Goal: Transaction & Acquisition: Book appointment/travel/reservation

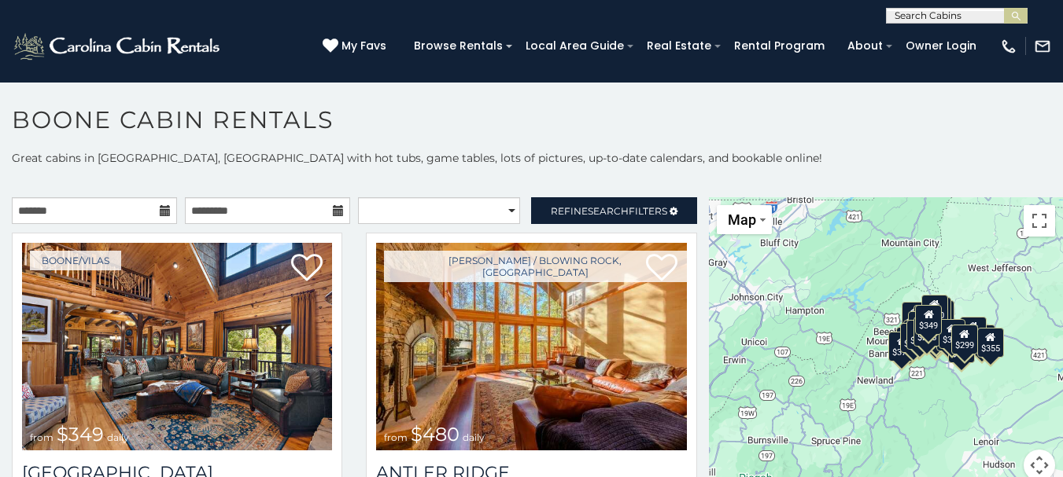
click at [165, 211] on icon at bounding box center [165, 210] width 11 height 11
click at [161, 208] on icon at bounding box center [165, 210] width 11 height 11
click at [93, 207] on input "text" at bounding box center [94, 210] width 165 height 27
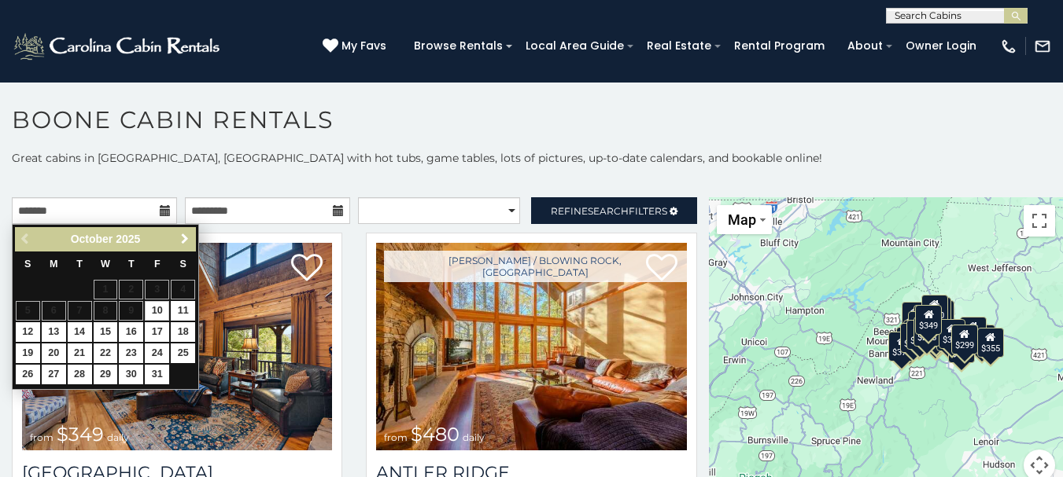
click at [183, 230] on link "Next" at bounding box center [185, 240] width 20 height 20
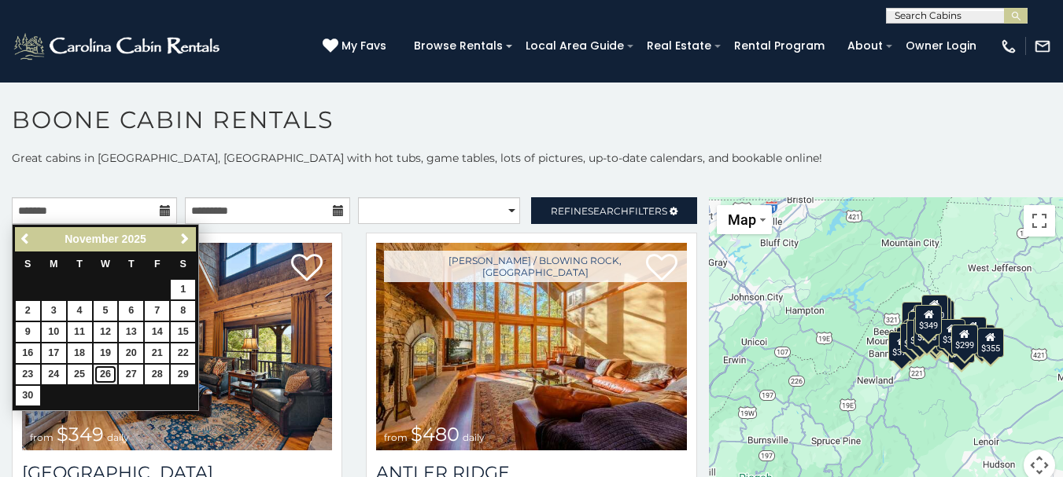
click at [105, 368] on link "26" at bounding box center [106, 375] width 24 height 20
type input "**********"
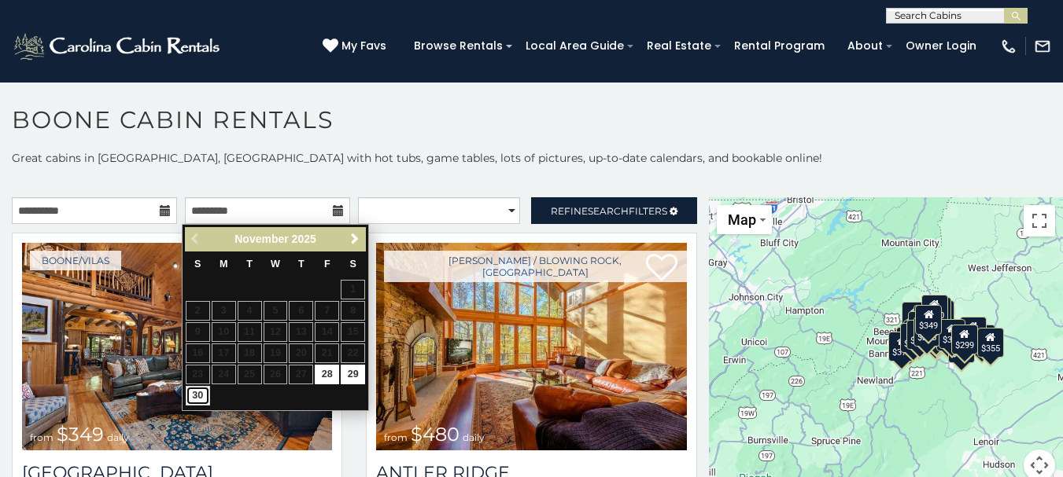
click at [200, 395] on link "30" at bounding box center [198, 396] width 24 height 20
type input "**********"
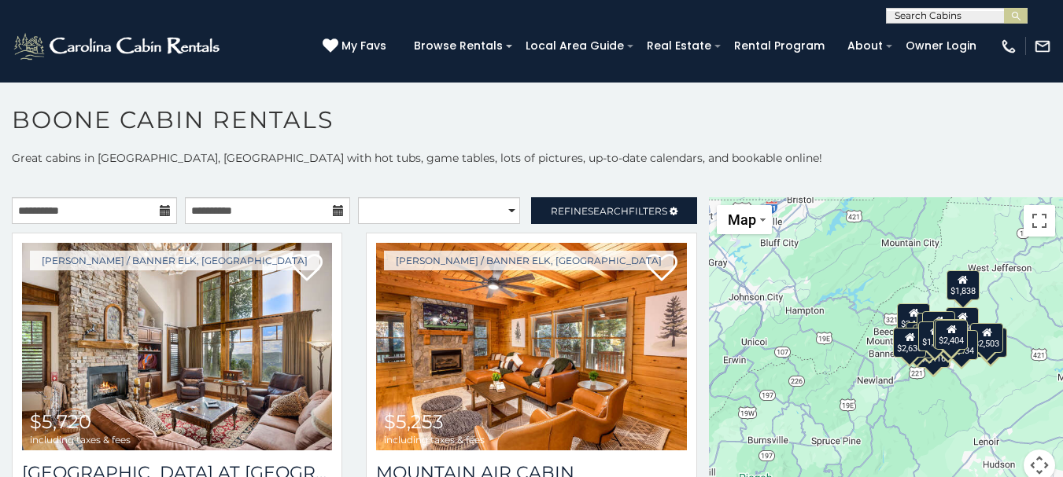
scroll to position [9, 0]
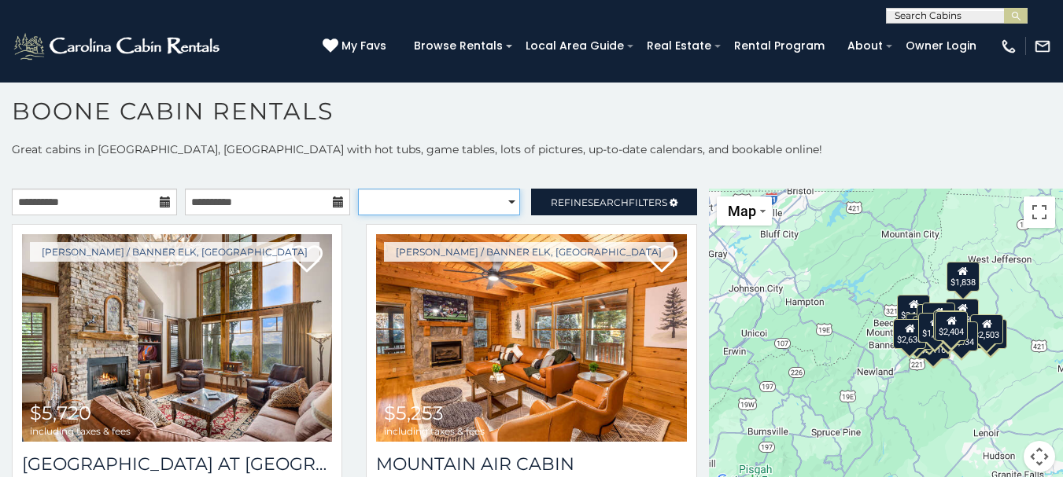
click at [507, 197] on select "**********" at bounding box center [439, 202] width 162 height 27
click at [460, 146] on p "Great cabins in Boone, NC with hot tubs, game tables, lots of pictures, up-to-d…" at bounding box center [531, 150] width 1063 height 16
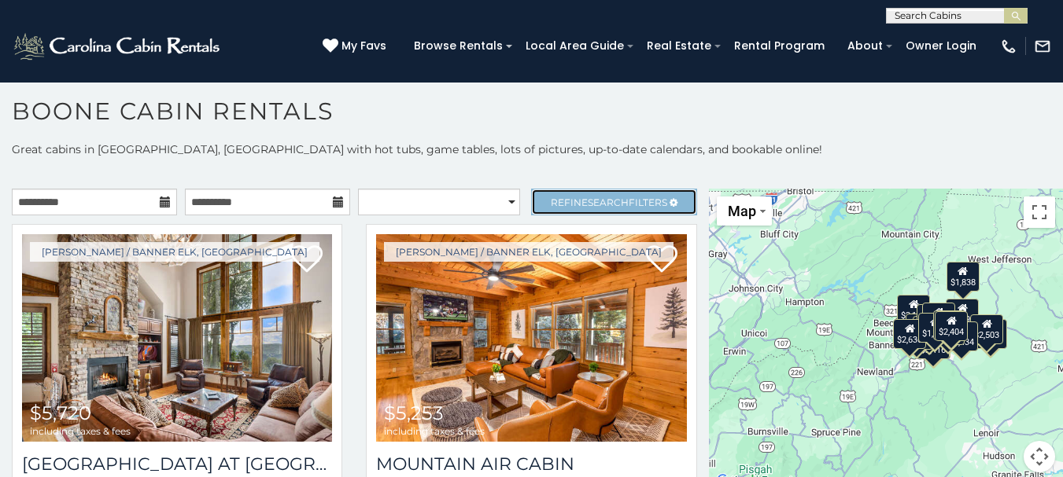
click at [592, 199] on span "Search" at bounding box center [608, 203] width 41 height 12
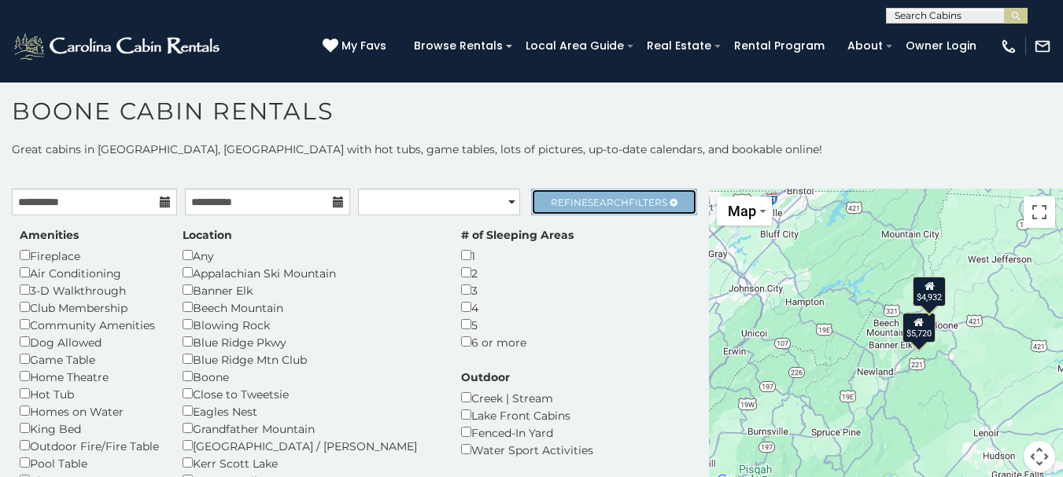
click at [562, 199] on span "Refine Search Filters" at bounding box center [609, 203] width 116 height 12
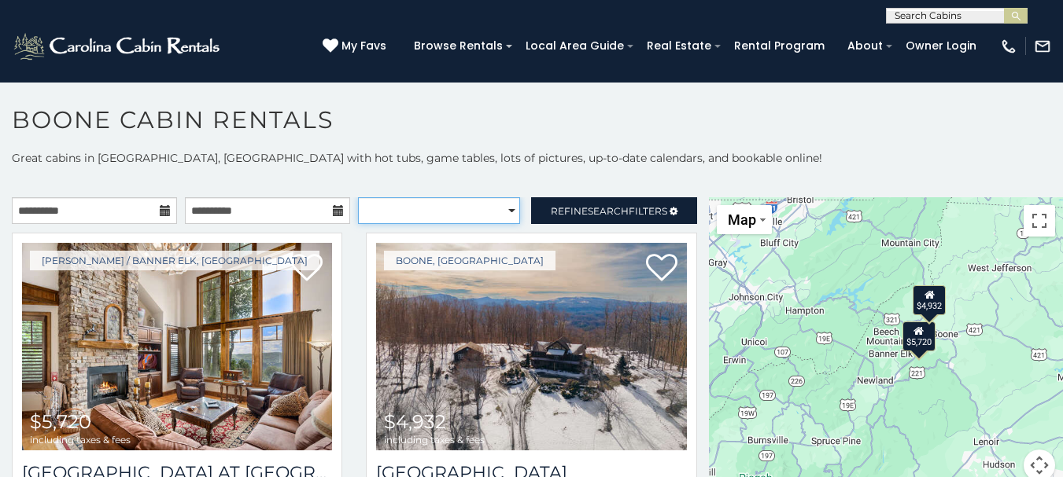
click at [504, 208] on select "**********" at bounding box center [439, 210] width 162 height 27
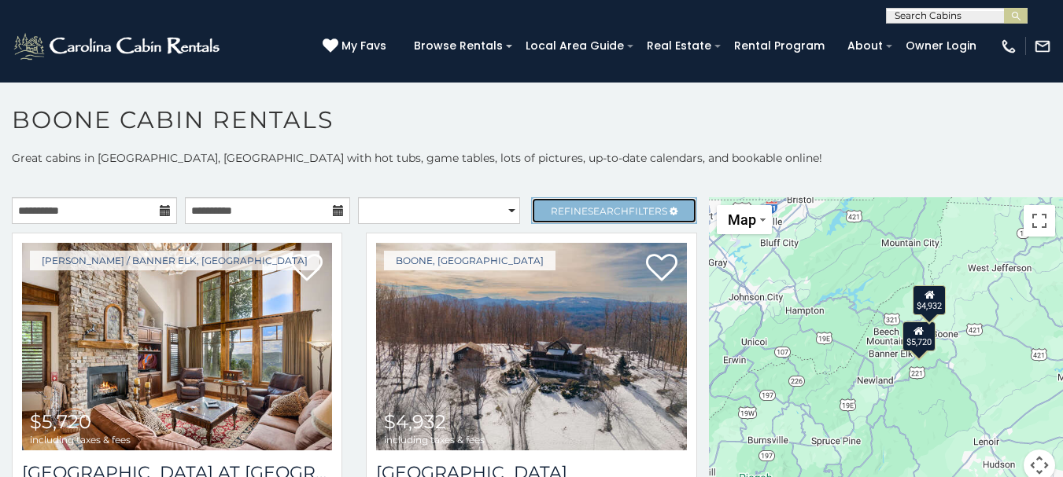
click at [553, 208] on span "Refine Search Filters" at bounding box center [609, 211] width 116 height 12
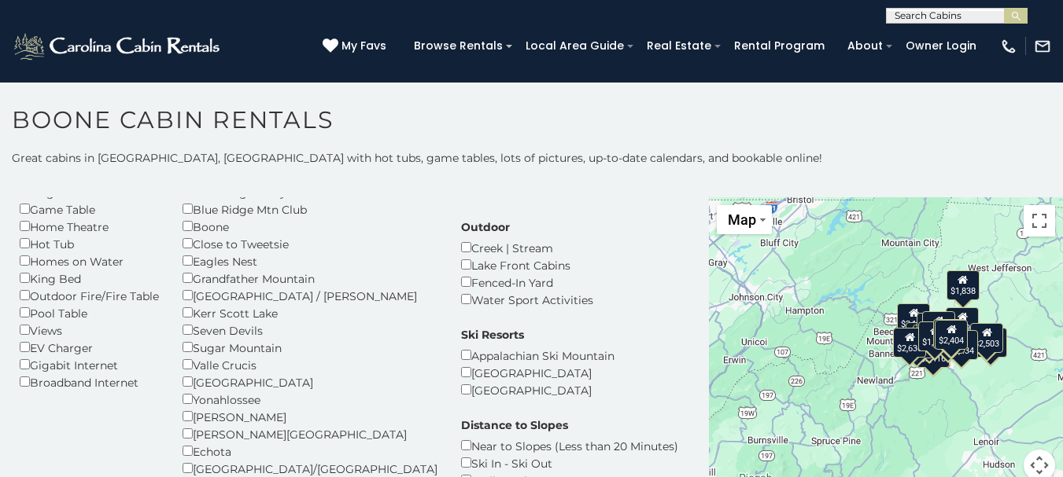
scroll to position [177, 0]
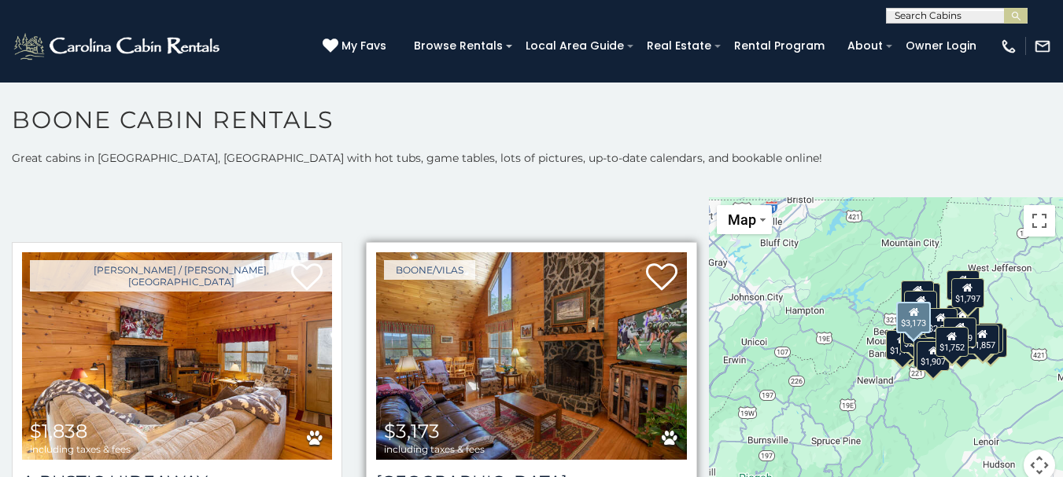
scroll to position [570, 0]
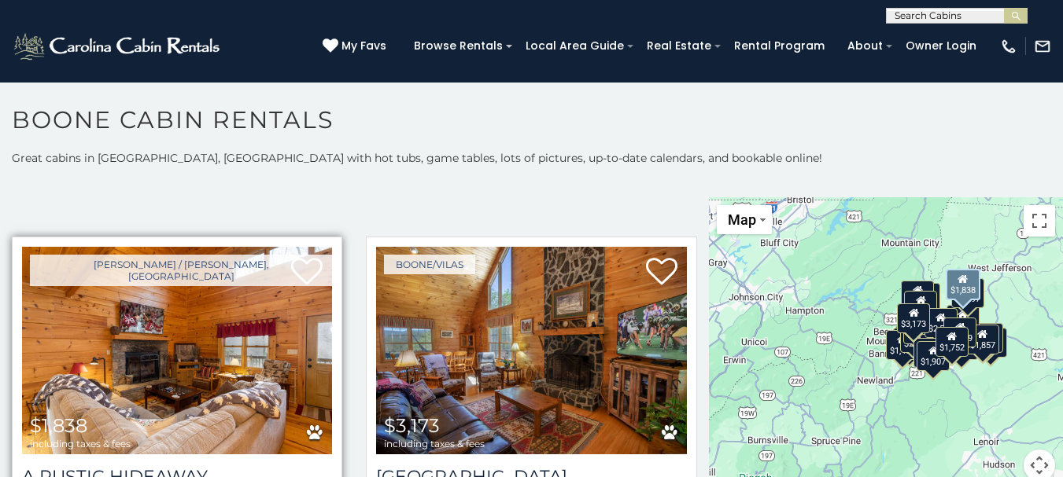
click at [194, 265] on img at bounding box center [177, 351] width 310 height 208
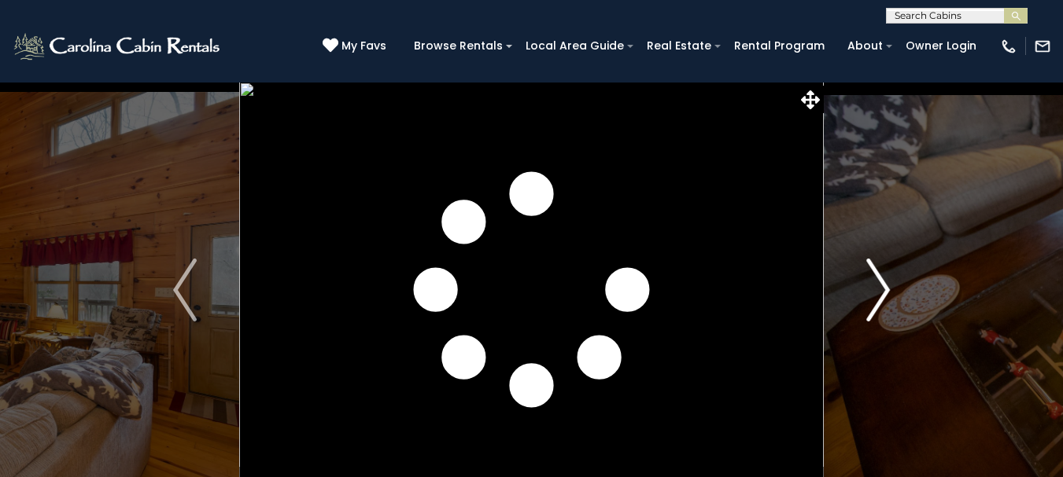
click at [884, 290] on img "Next" at bounding box center [878, 290] width 24 height 63
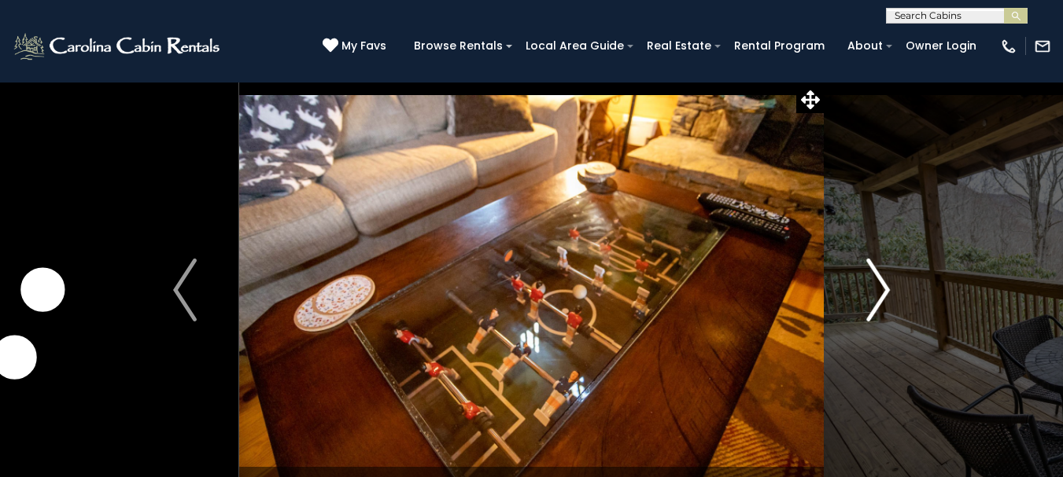
click at [884, 290] on img "Next" at bounding box center [878, 290] width 24 height 63
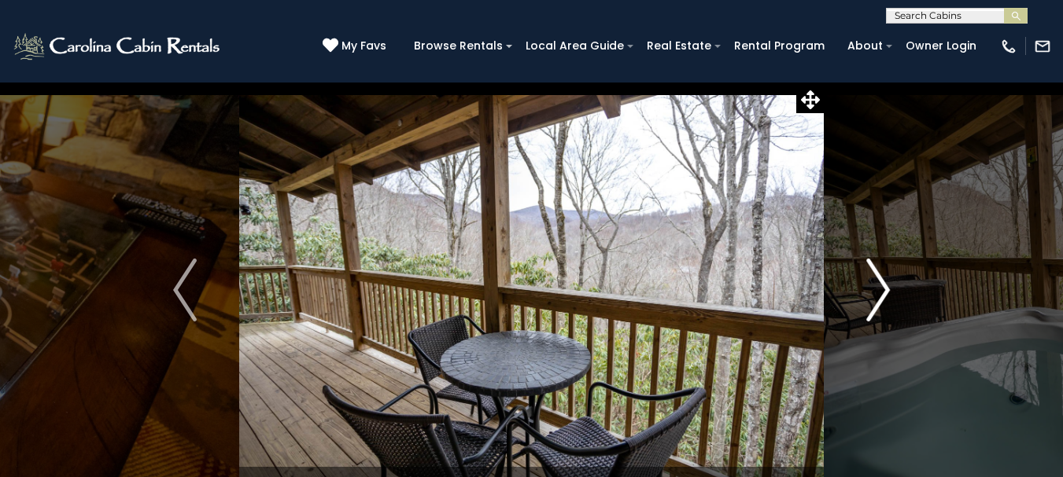
click at [884, 290] on img "Next" at bounding box center [878, 290] width 24 height 63
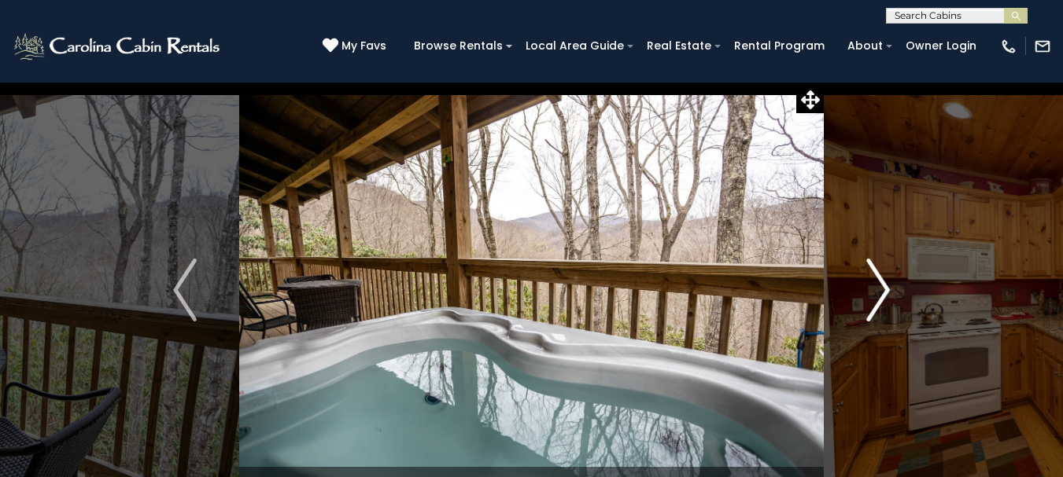
click at [884, 290] on img "Next" at bounding box center [878, 290] width 24 height 63
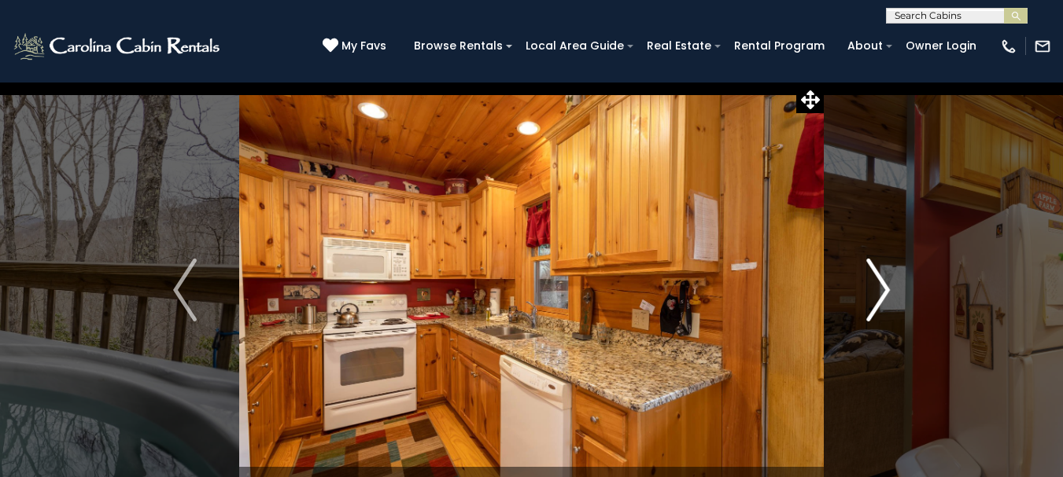
click at [884, 291] on img "Next" at bounding box center [878, 290] width 24 height 63
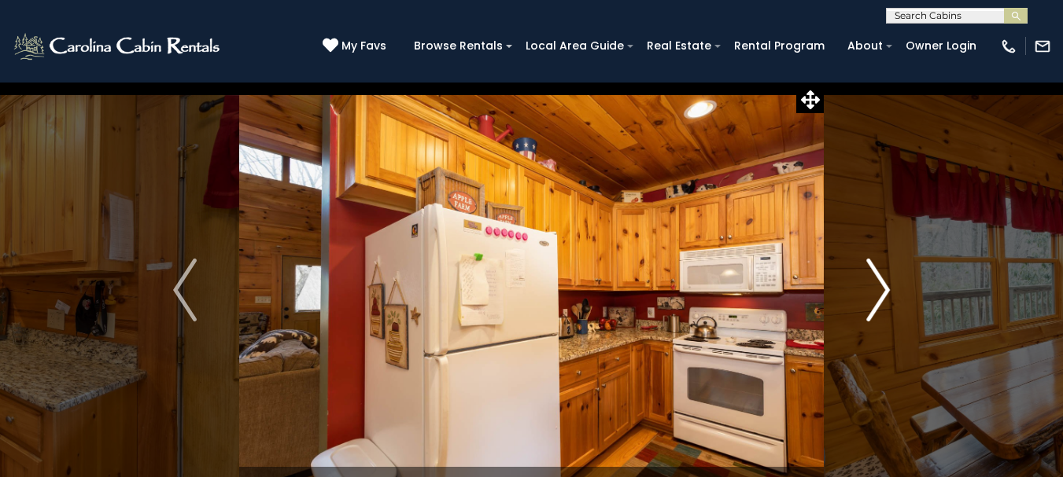
click at [884, 291] on img "Next" at bounding box center [878, 290] width 24 height 63
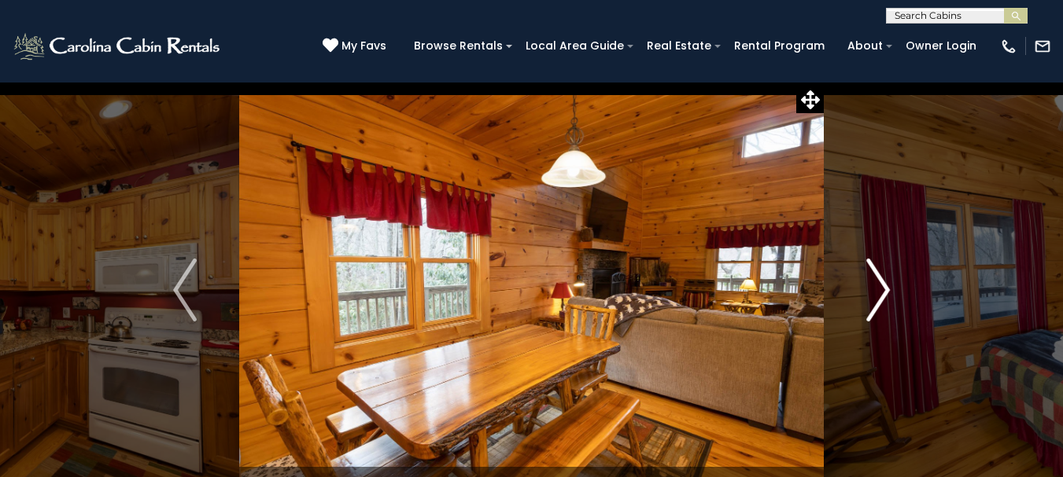
click at [884, 291] on img "Next" at bounding box center [878, 290] width 24 height 63
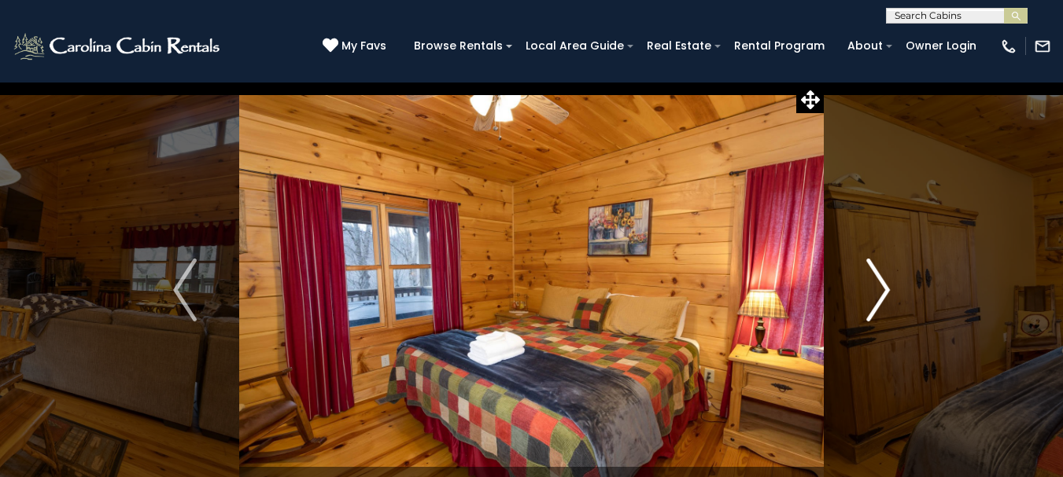
click at [884, 291] on img "Next" at bounding box center [878, 290] width 24 height 63
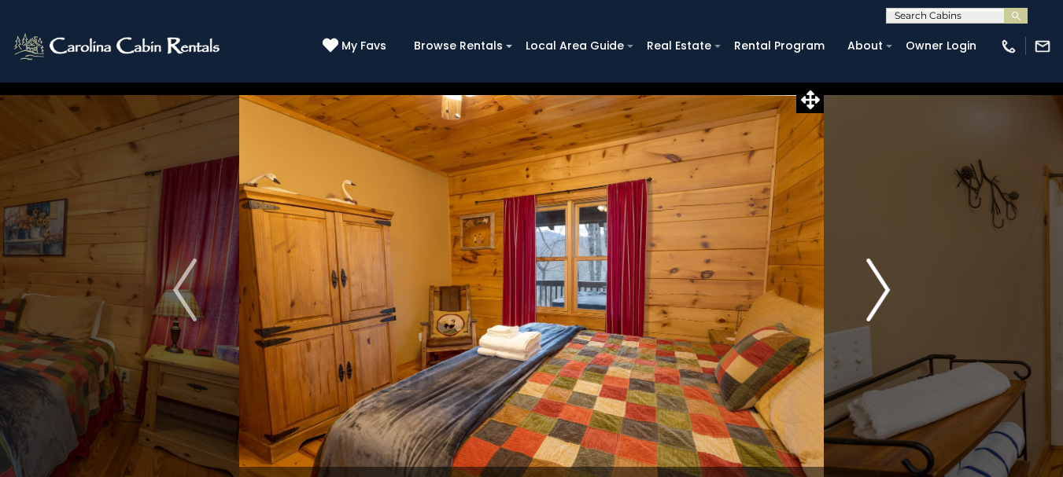
click at [884, 291] on img "Next" at bounding box center [878, 290] width 24 height 63
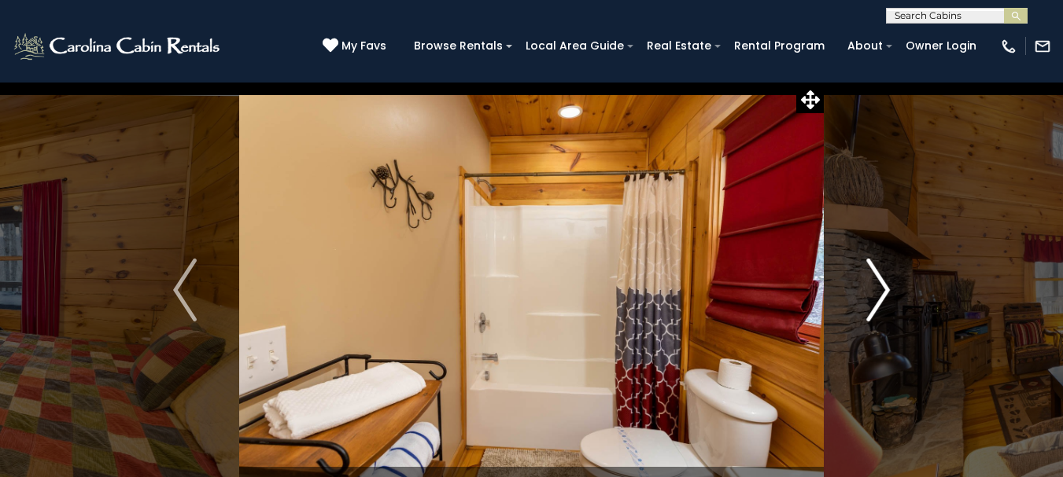
click at [884, 291] on img "Next" at bounding box center [878, 290] width 24 height 63
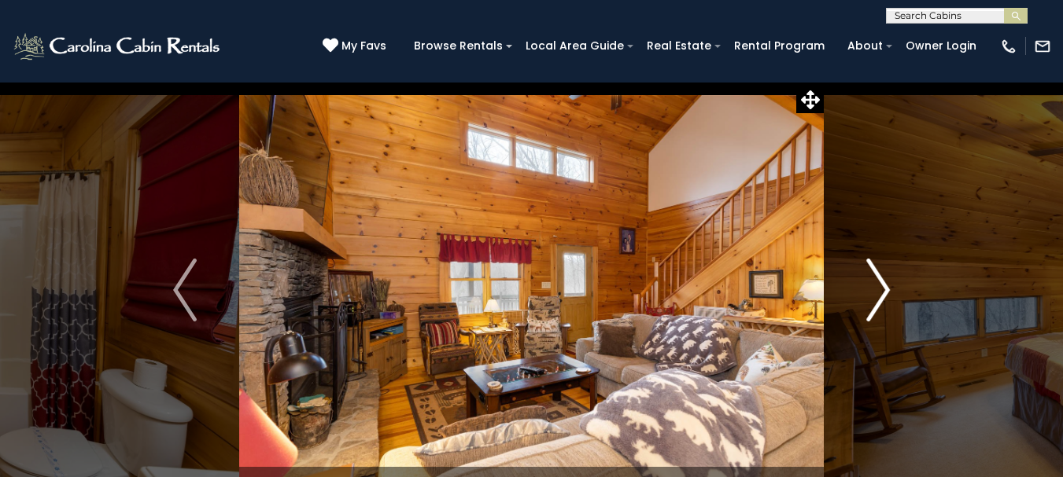
click at [884, 291] on img "Next" at bounding box center [878, 290] width 24 height 63
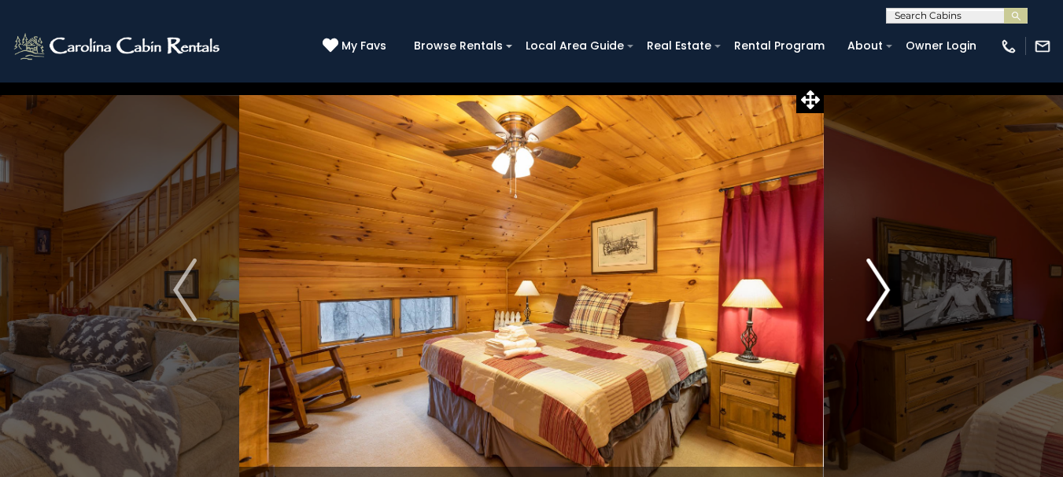
click at [884, 291] on img "Next" at bounding box center [878, 290] width 24 height 63
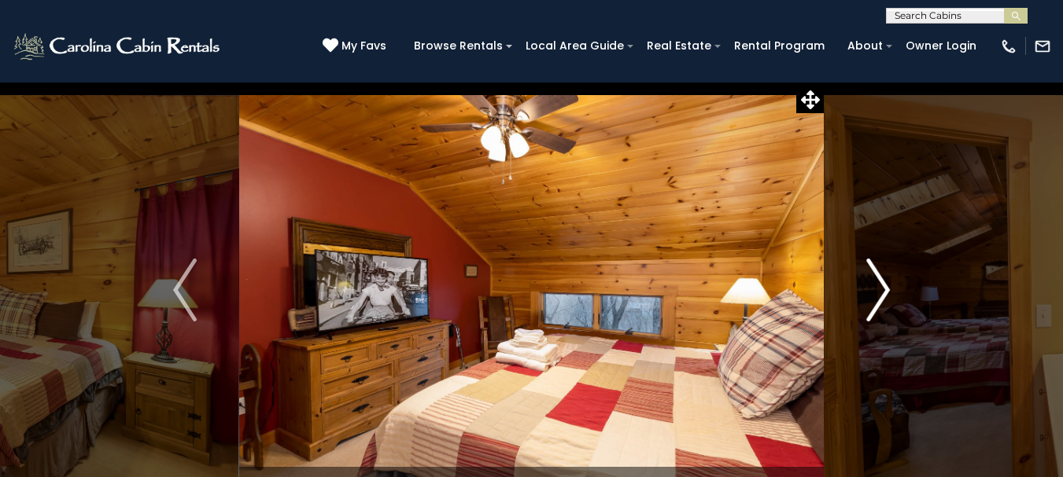
click at [884, 291] on img "Next" at bounding box center [878, 290] width 24 height 63
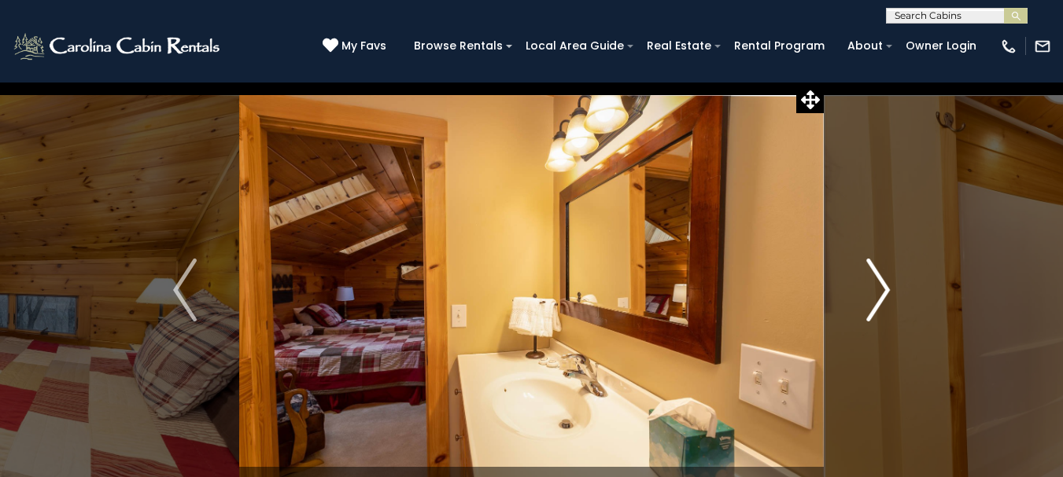
click at [884, 291] on img "Next" at bounding box center [878, 290] width 24 height 63
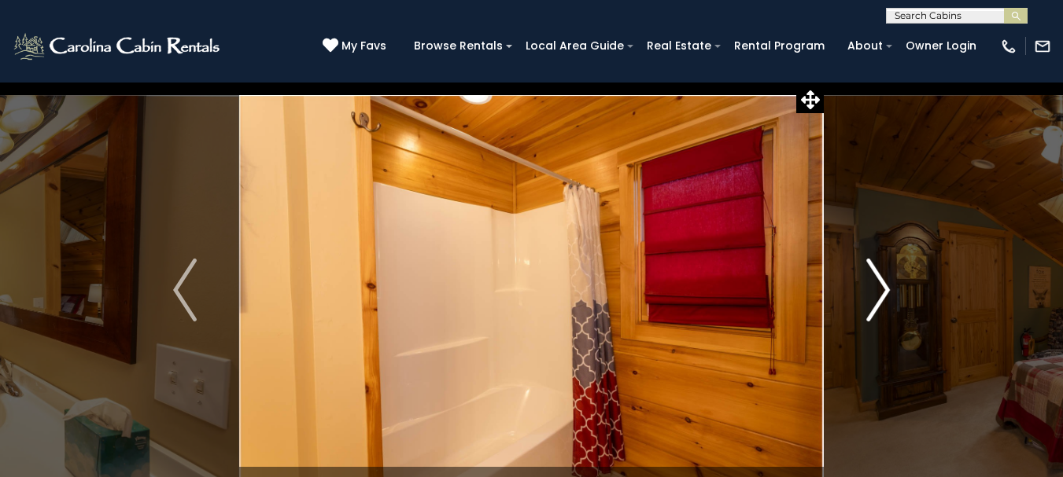
click at [884, 291] on img "Next" at bounding box center [878, 290] width 24 height 63
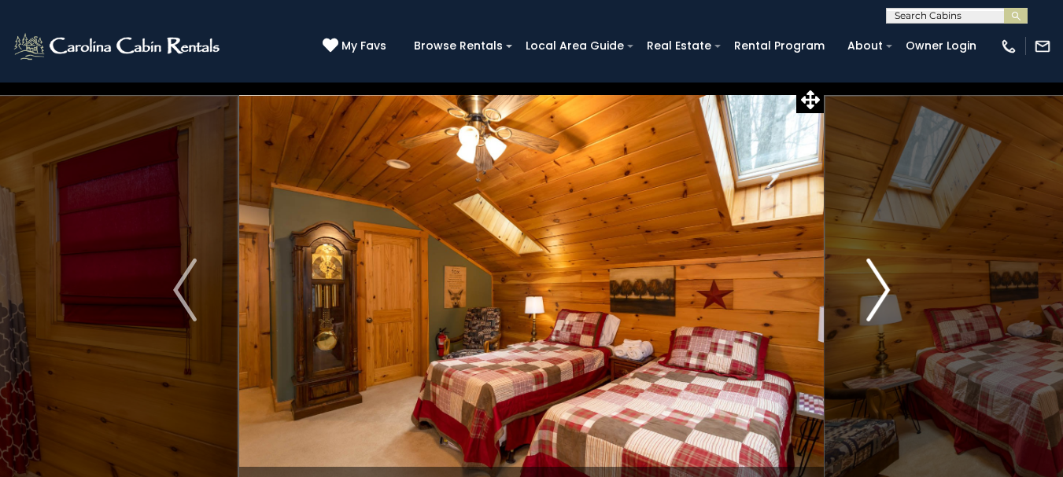
click at [884, 291] on img "Next" at bounding box center [878, 290] width 24 height 63
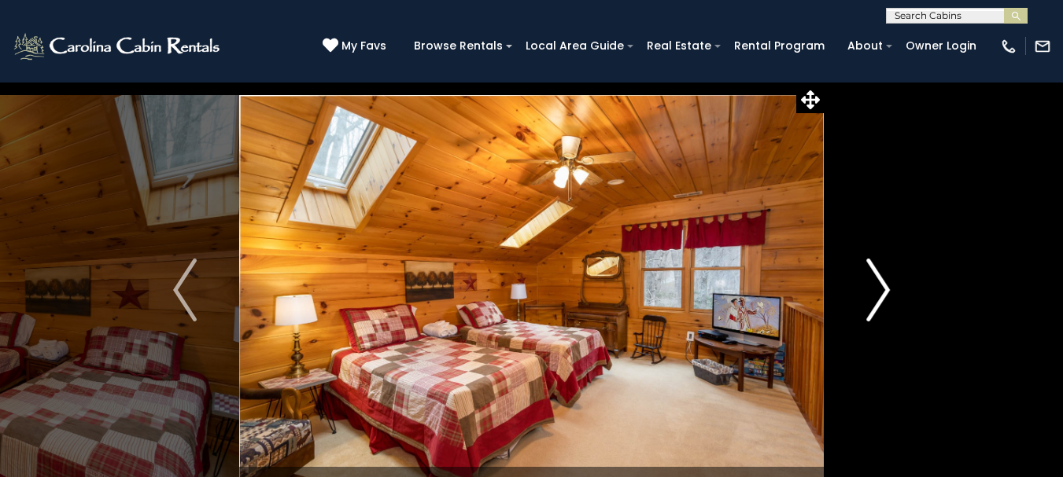
click at [884, 291] on img "Next" at bounding box center [878, 290] width 24 height 63
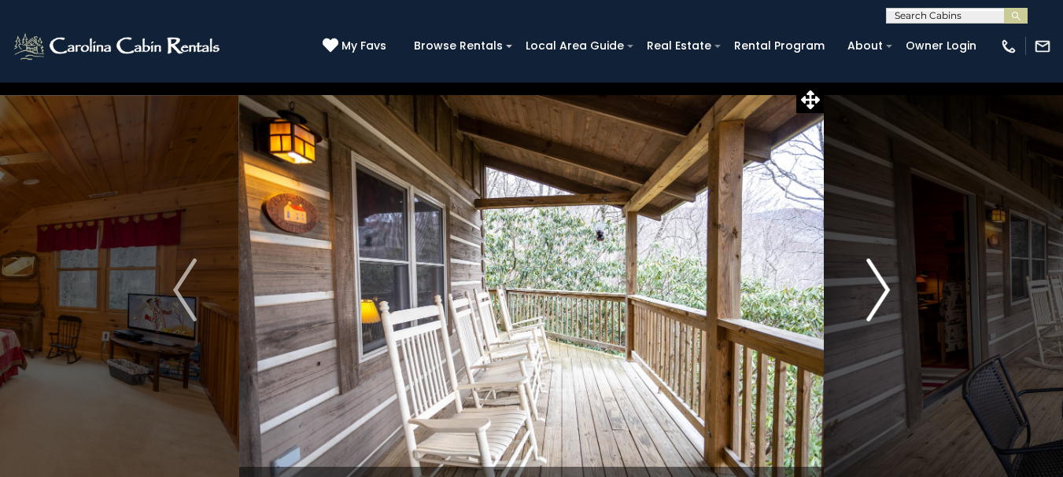
click at [884, 291] on img "Next" at bounding box center [878, 290] width 24 height 63
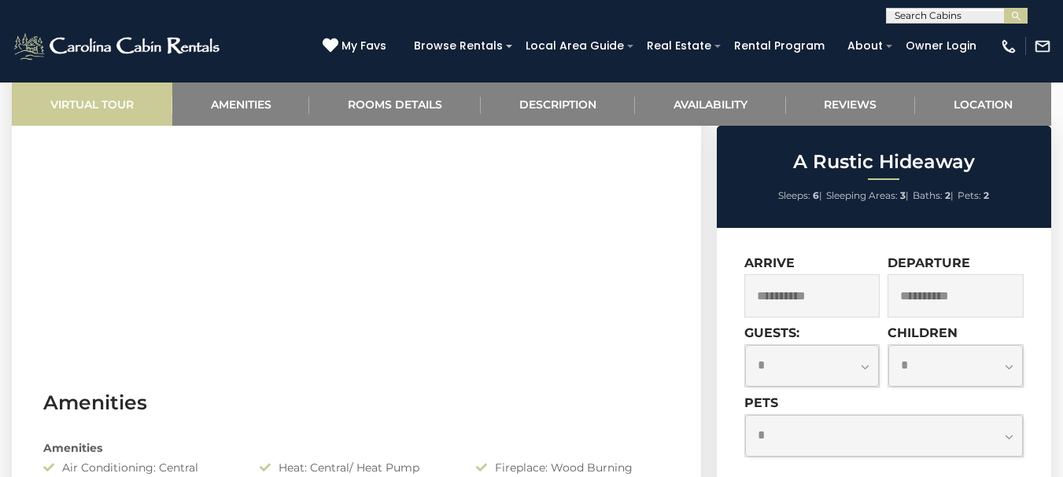
scroll to position [885, 0]
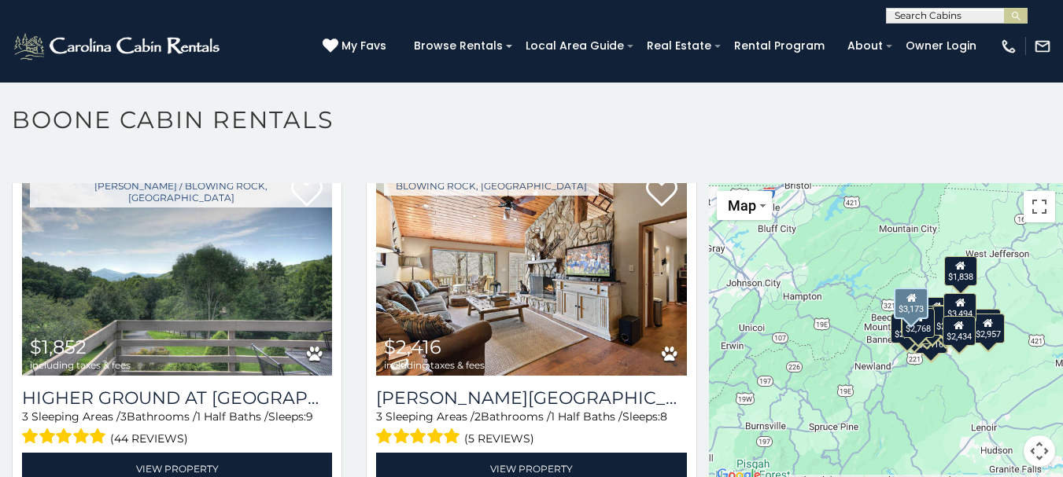
scroll to position [2596, 0]
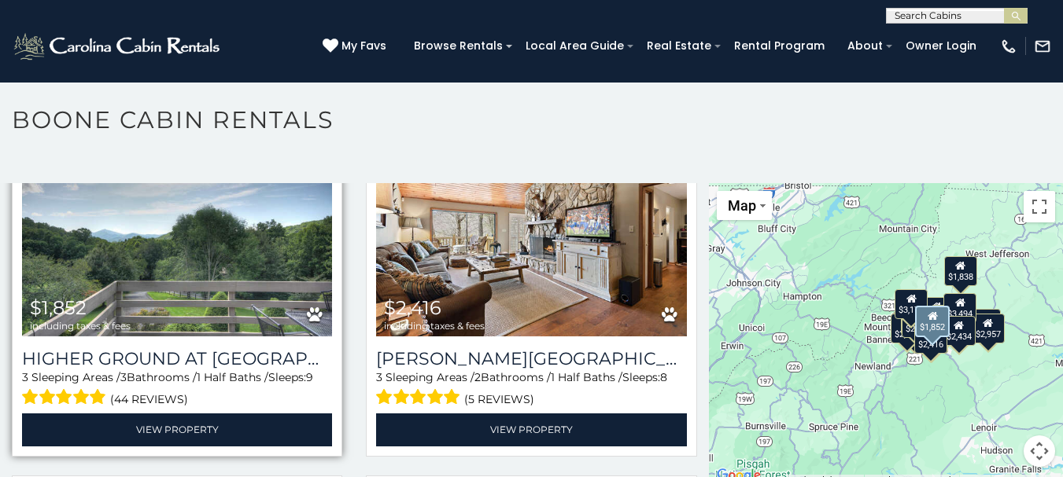
click at [183, 256] on img at bounding box center [177, 233] width 310 height 208
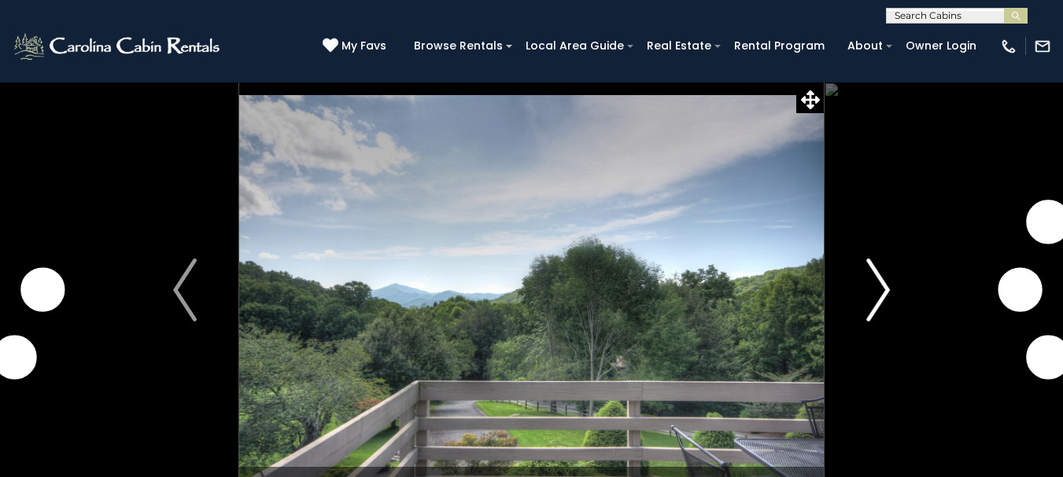
click at [878, 289] on img "Next" at bounding box center [878, 290] width 24 height 63
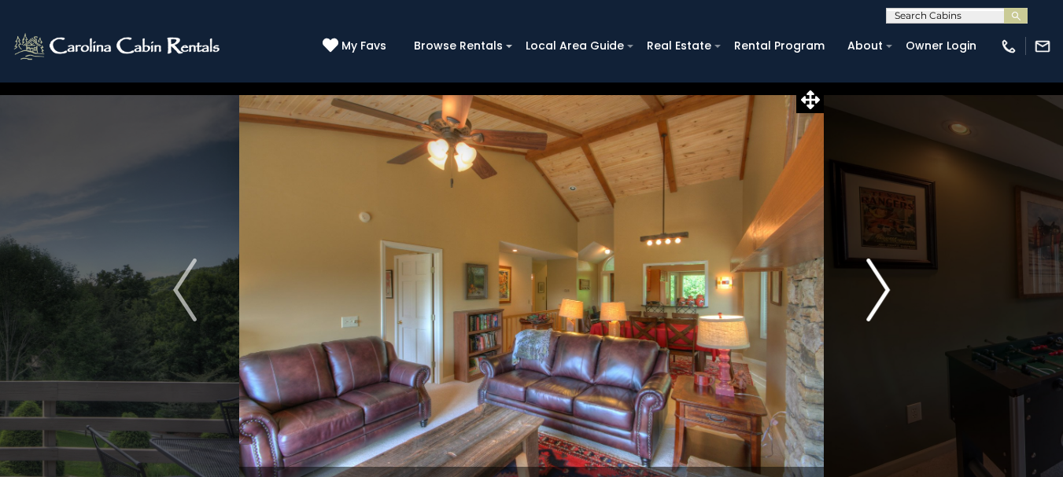
click at [874, 291] on img "Next" at bounding box center [878, 290] width 24 height 63
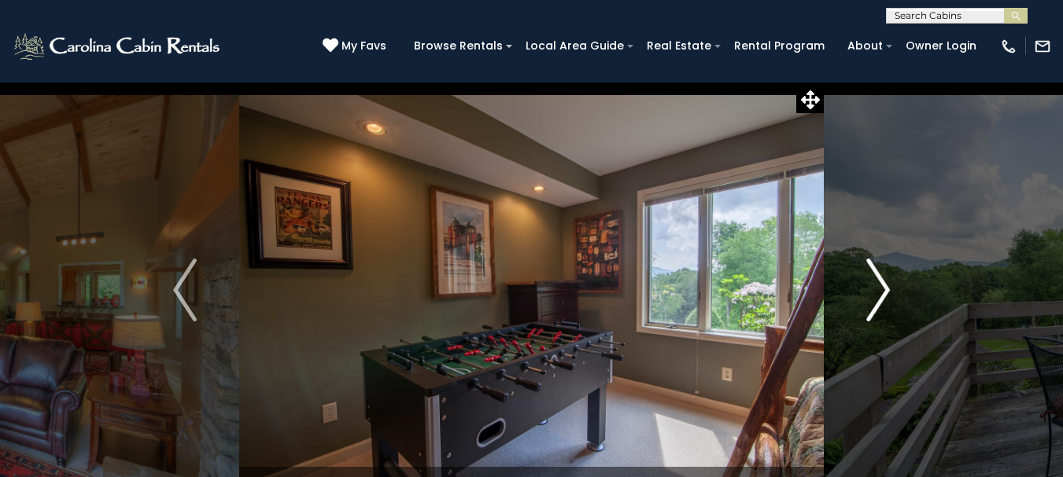
click at [872, 291] on img "Next" at bounding box center [878, 290] width 24 height 63
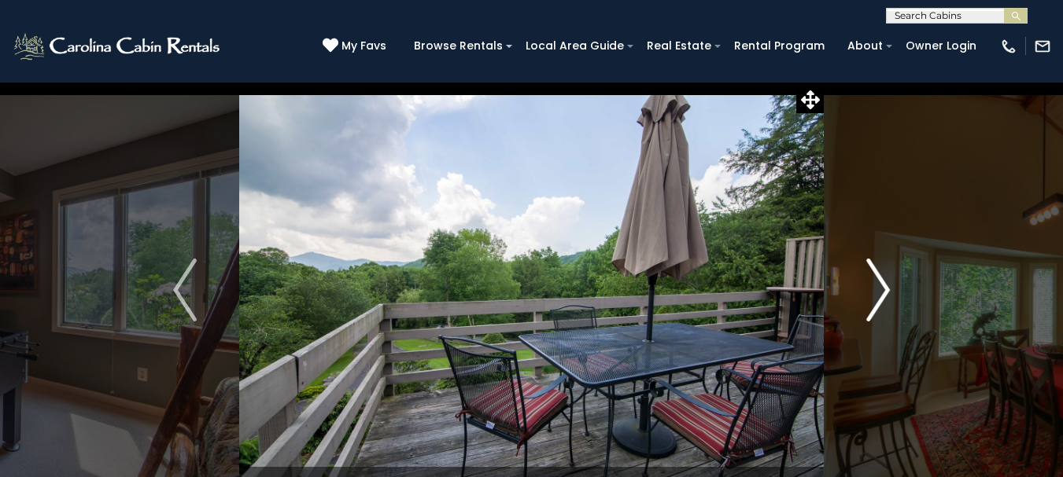
click at [872, 292] on img "Next" at bounding box center [878, 290] width 24 height 63
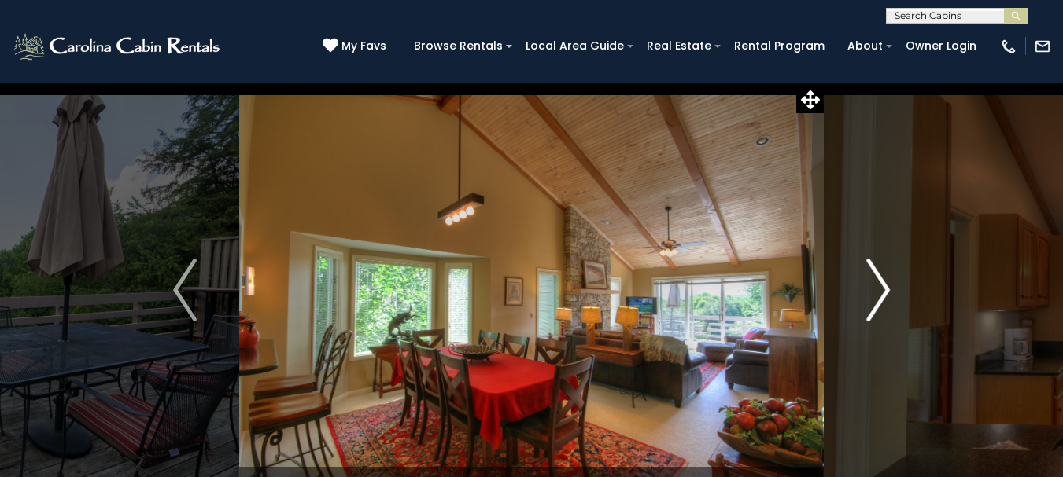
click at [871, 292] on img "Next" at bounding box center [878, 290] width 24 height 63
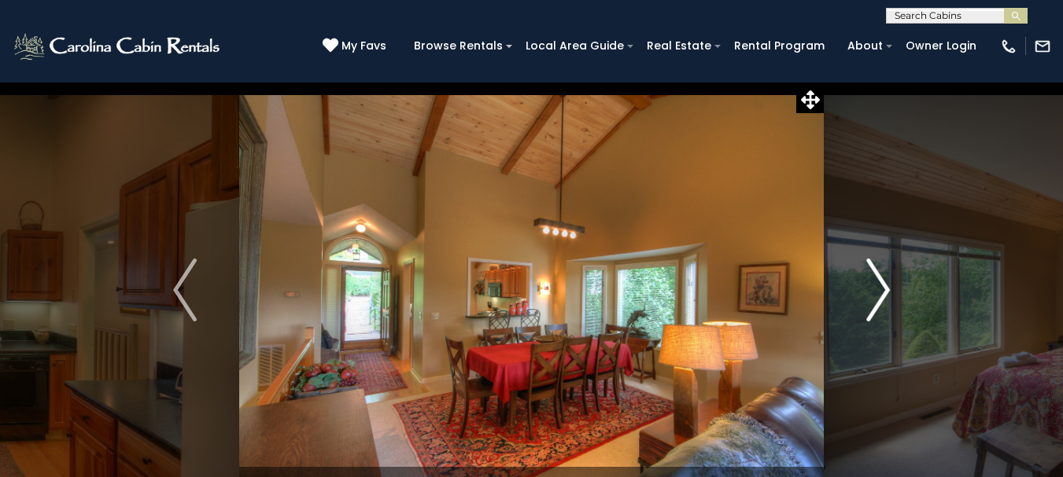
click at [870, 292] on img "Next" at bounding box center [878, 290] width 24 height 63
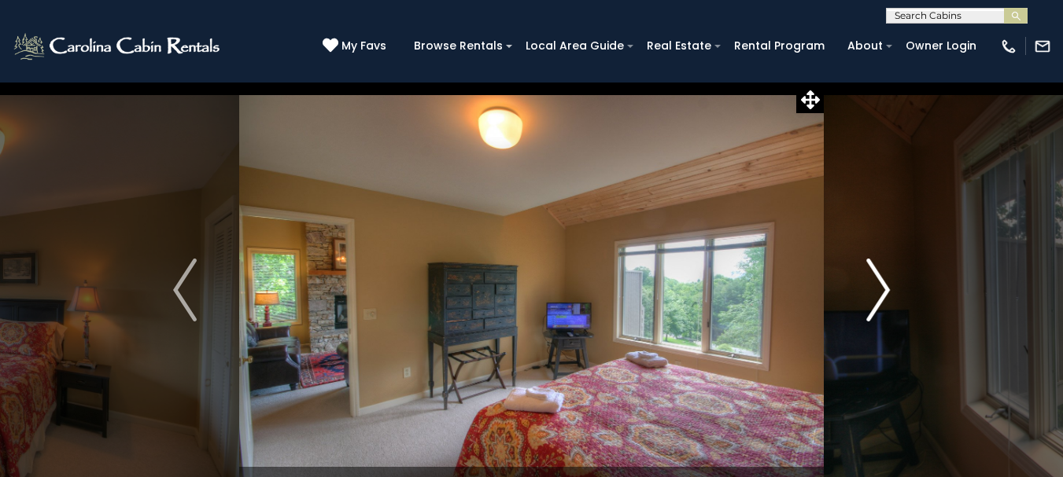
click at [869, 292] on img "Next" at bounding box center [878, 290] width 24 height 63
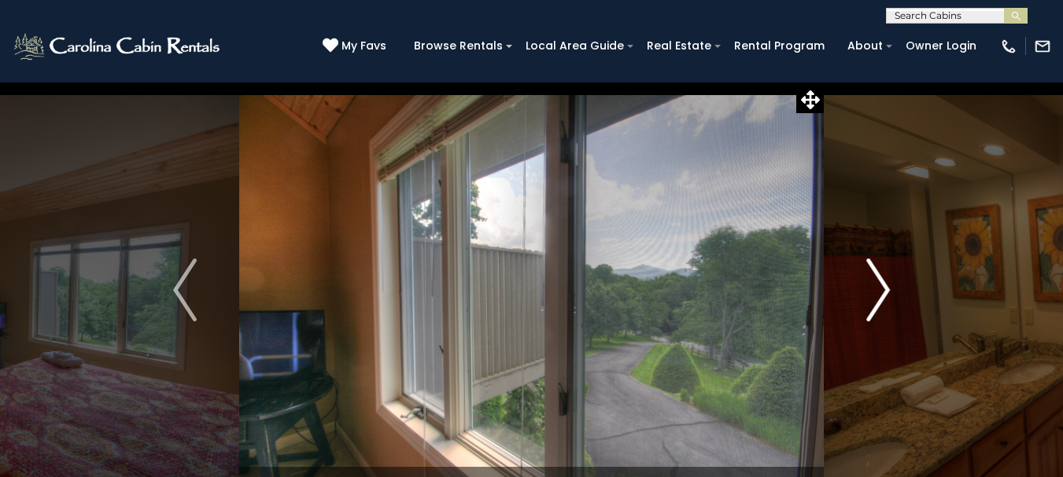
click at [869, 292] on img "Next" at bounding box center [878, 290] width 24 height 63
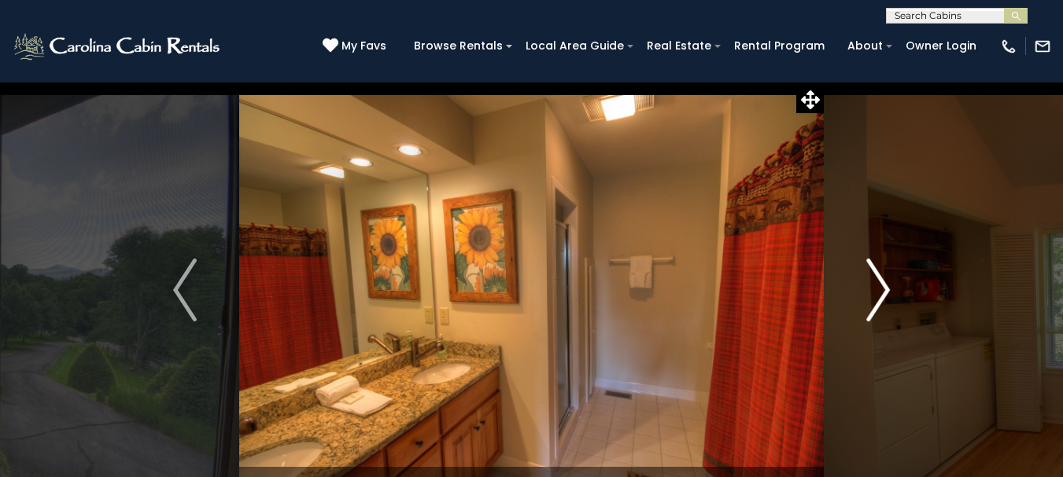
click at [869, 292] on img "Next" at bounding box center [878, 290] width 24 height 63
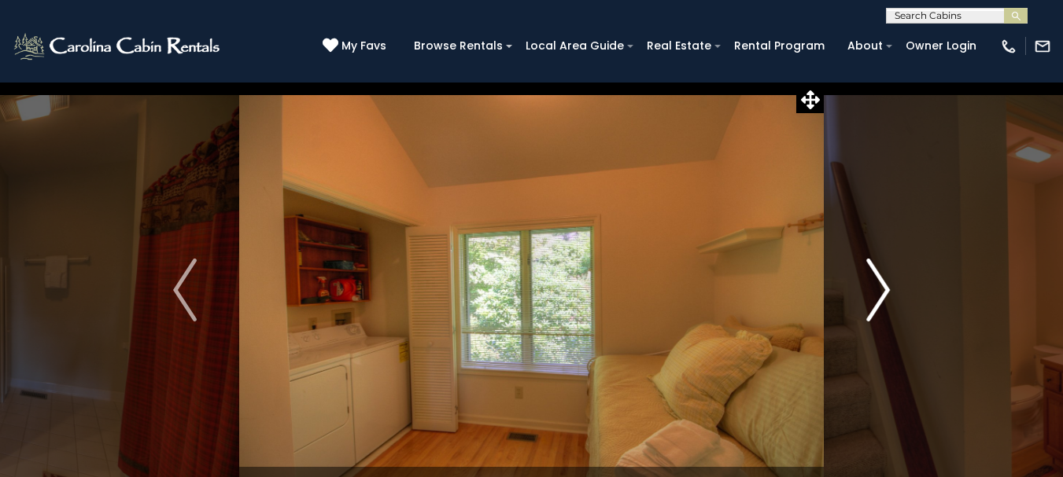
click at [868, 292] on img "Next" at bounding box center [878, 290] width 24 height 63
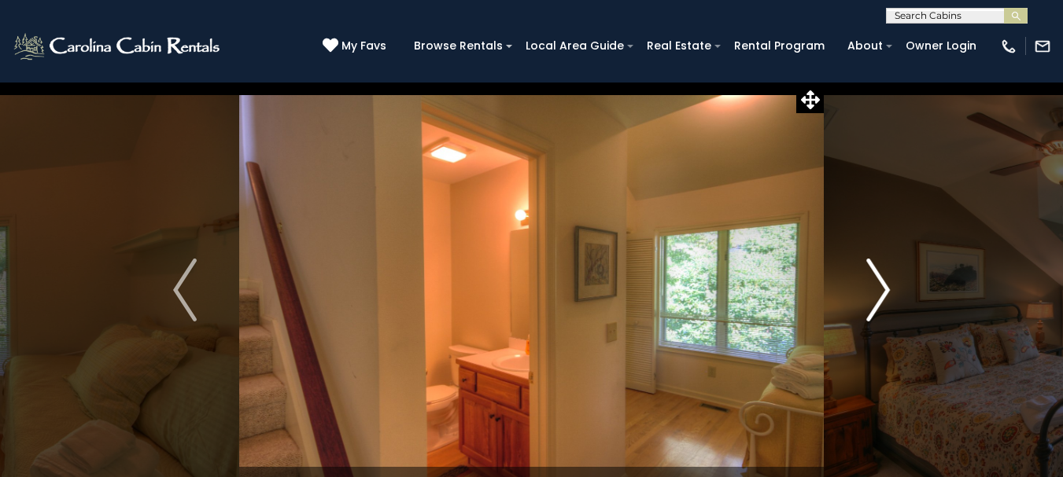
click at [868, 292] on img "Next" at bounding box center [878, 290] width 24 height 63
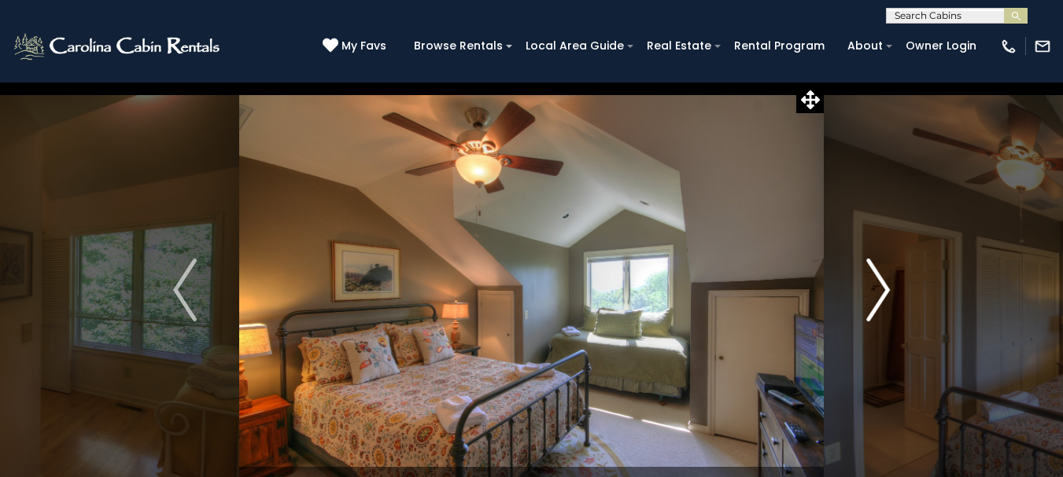
click at [868, 292] on img "Next" at bounding box center [878, 290] width 24 height 63
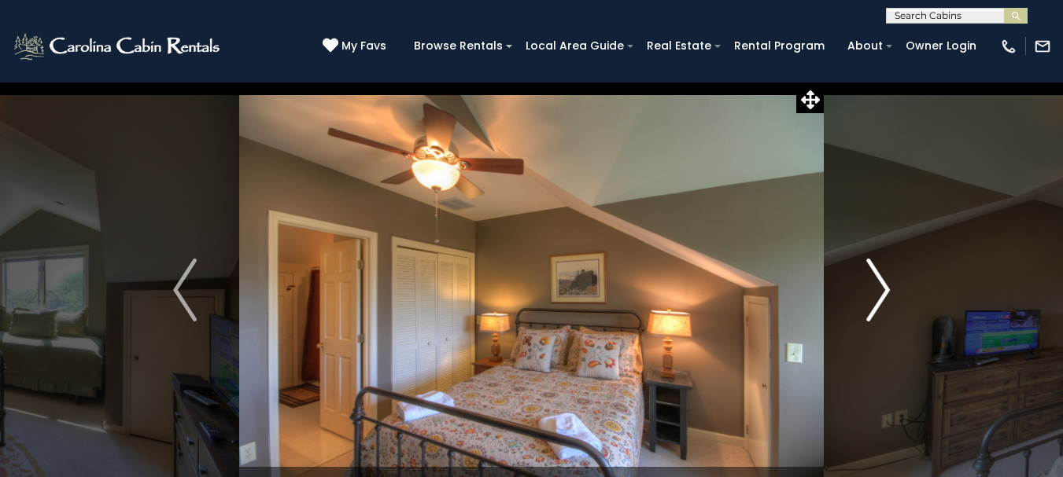
click at [868, 292] on img "Next" at bounding box center [878, 290] width 24 height 63
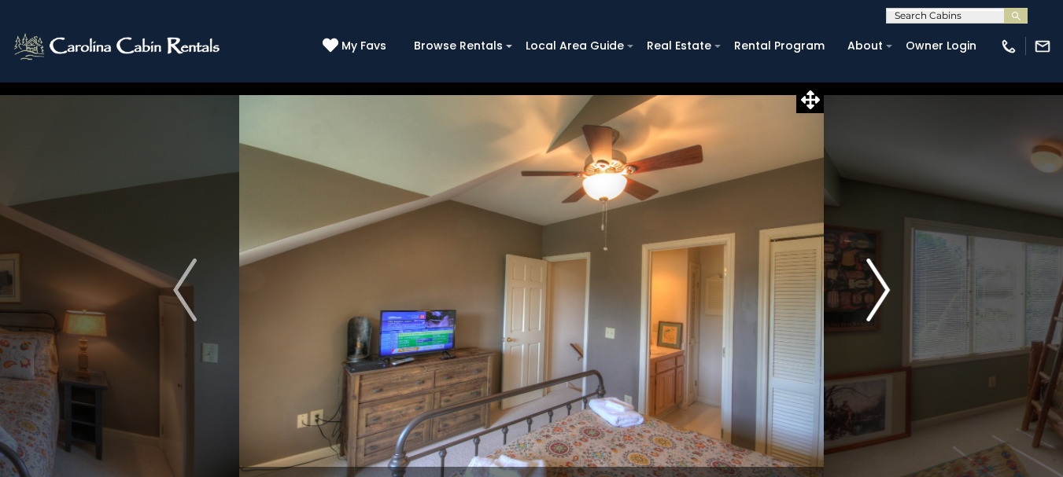
click at [868, 292] on img "Next" at bounding box center [878, 290] width 24 height 63
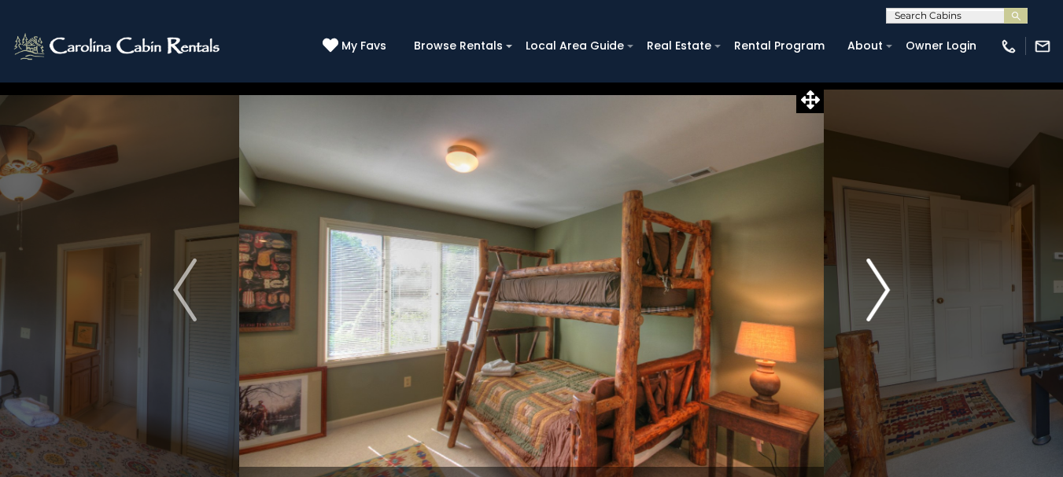
click at [880, 291] on img "Next" at bounding box center [878, 290] width 24 height 63
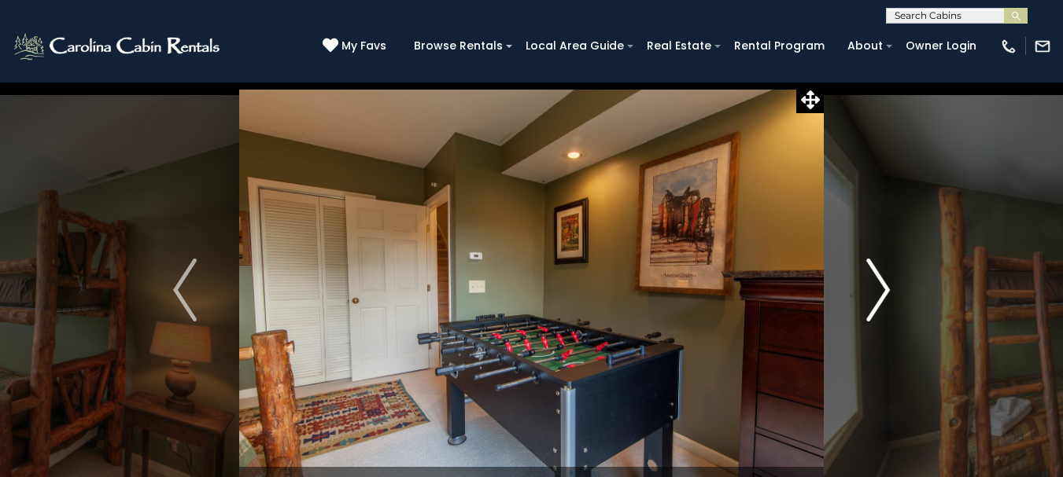
click at [880, 291] on img "Next" at bounding box center [878, 290] width 24 height 63
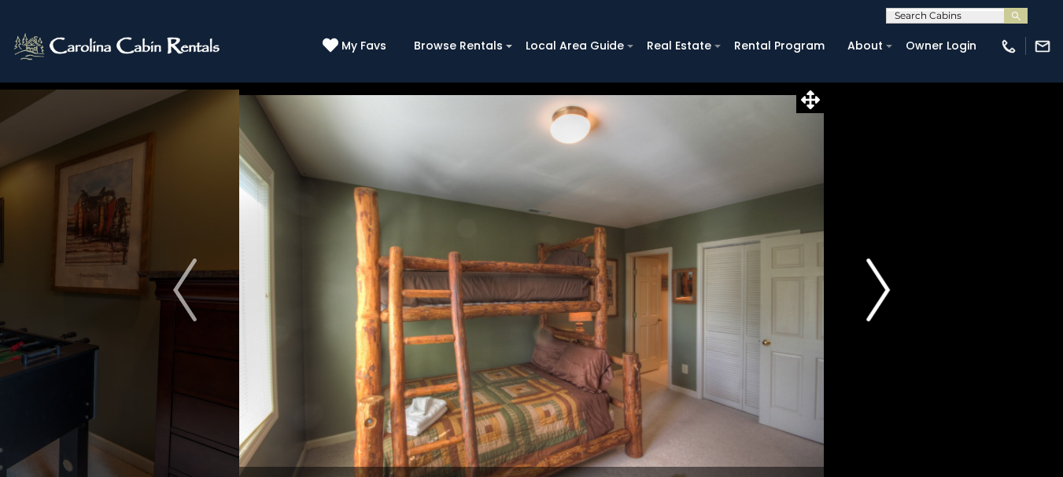
click at [879, 291] on img "Next" at bounding box center [878, 290] width 24 height 63
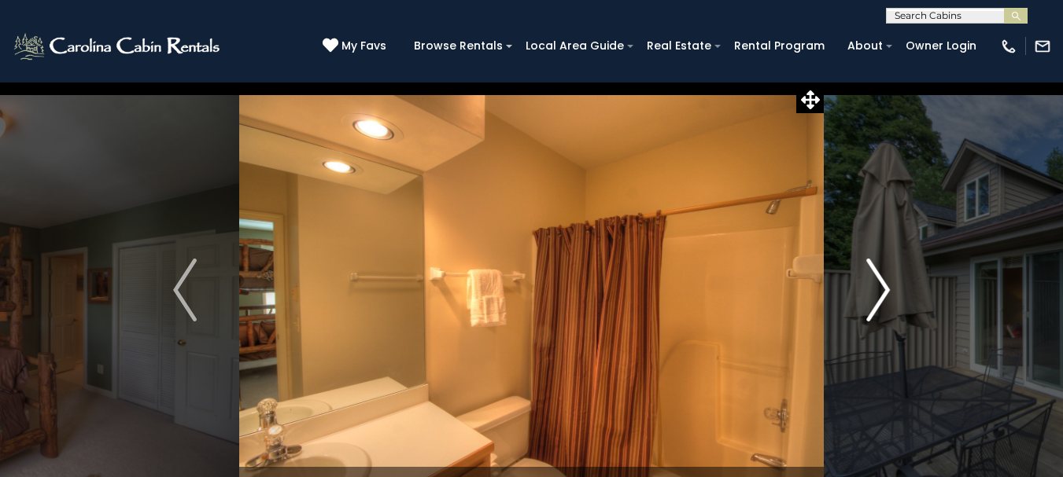
click at [879, 291] on img "Next" at bounding box center [878, 290] width 24 height 63
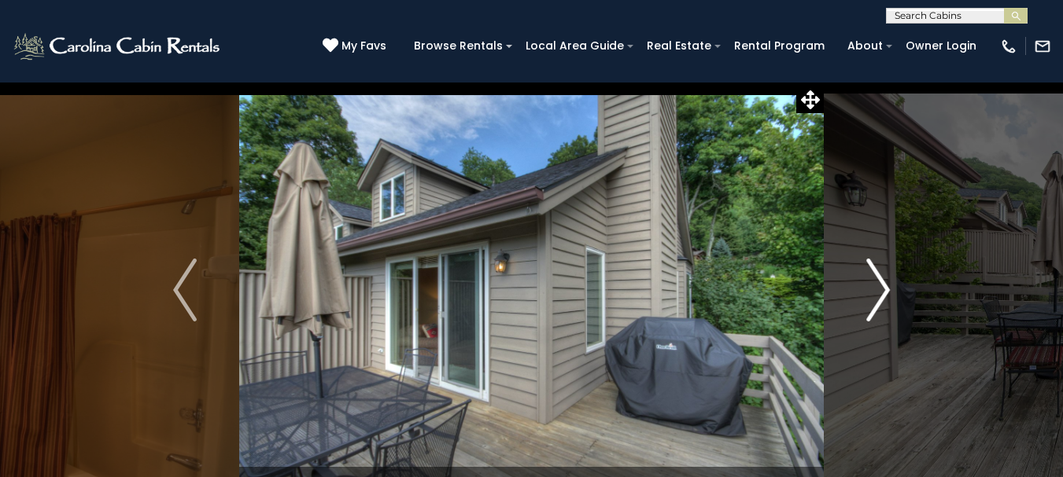
click at [879, 291] on img "Next" at bounding box center [878, 290] width 24 height 63
click at [878, 291] on img "Next" at bounding box center [878, 290] width 24 height 63
